Goal: Task Accomplishment & Management: Manage account settings

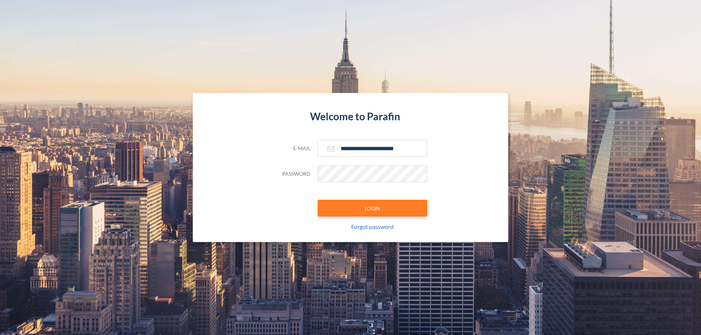
type input "**********"
click at [372, 208] on button "LOGIN" at bounding box center [371, 208] width 109 height 17
